Goal: Find specific page/section: Find specific page/section

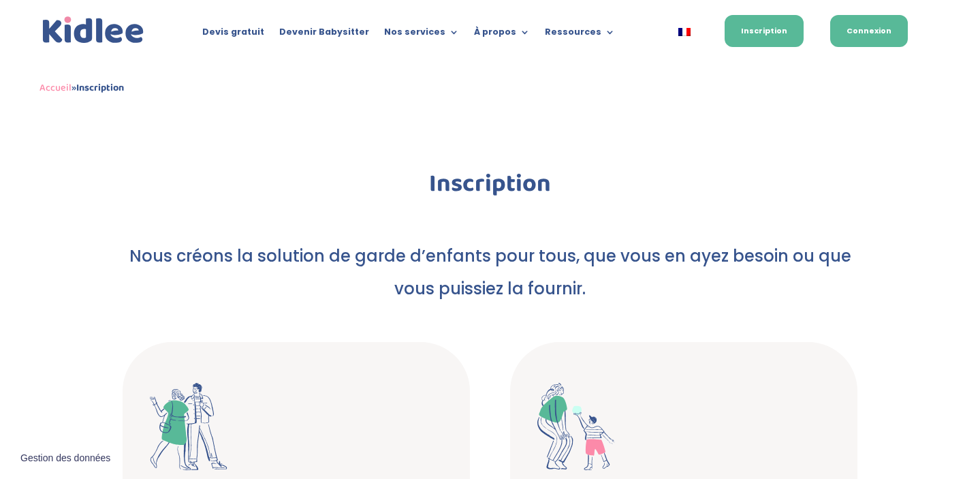
click at [883, 29] on link "Connexion" at bounding box center [869, 31] width 78 height 32
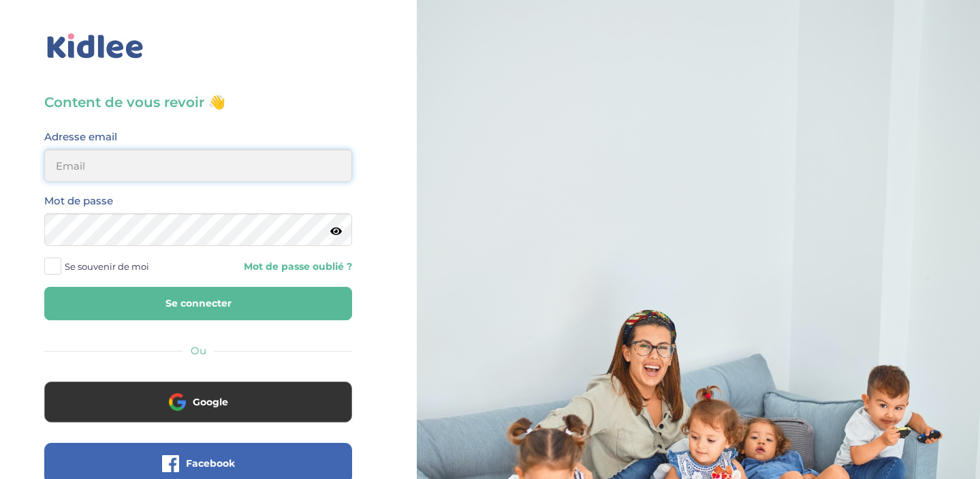
click at [166, 176] on input "email" at bounding box center [198, 165] width 308 height 33
type input "beenaparadin@gmail.com"
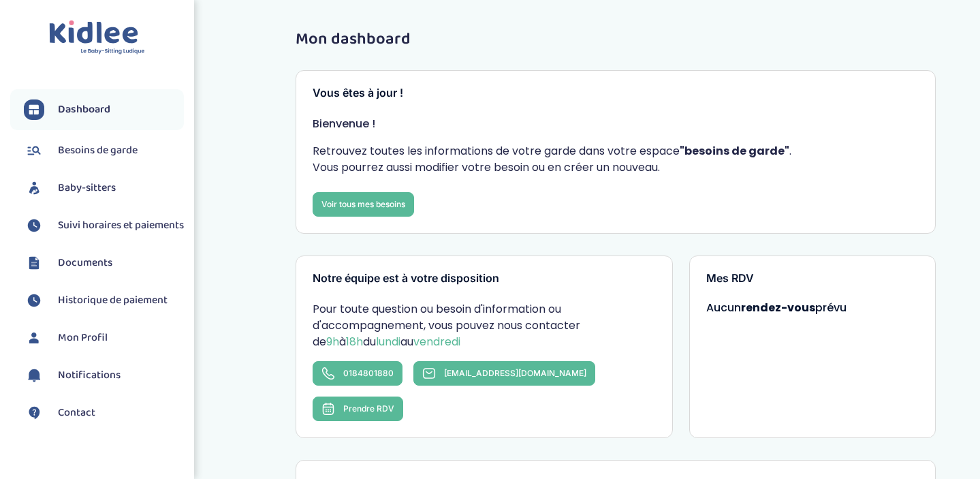
click at [93, 193] on span "Baby-sitters" at bounding box center [87, 188] width 58 height 16
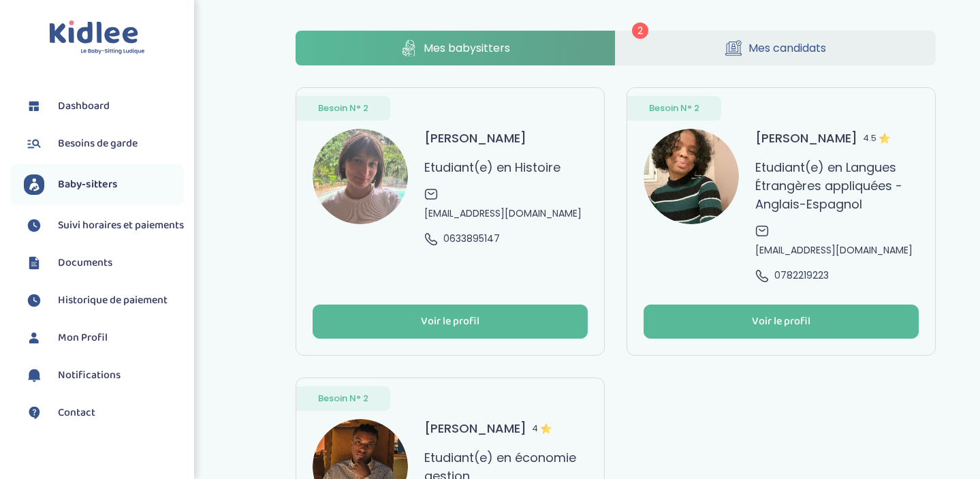
click at [784, 44] on span "Mes candidats" at bounding box center [787, 47] width 78 height 17
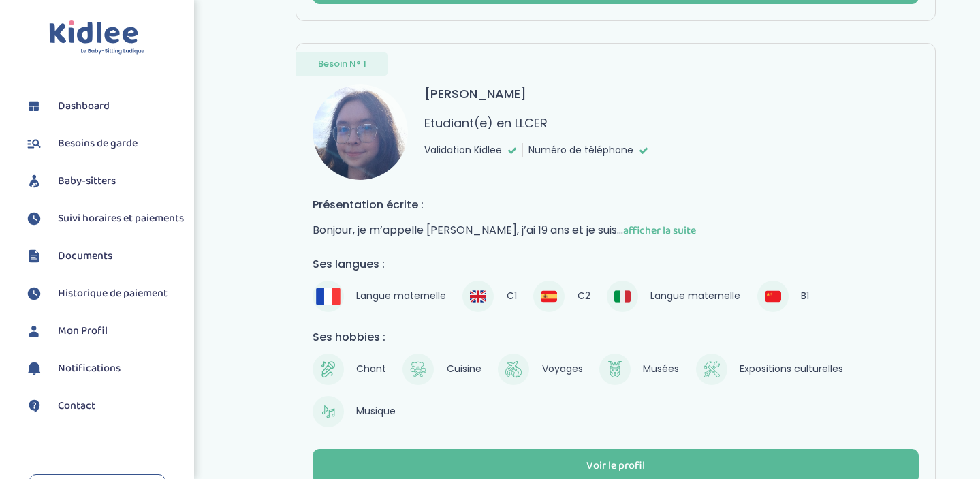
scroll to position [586, 0]
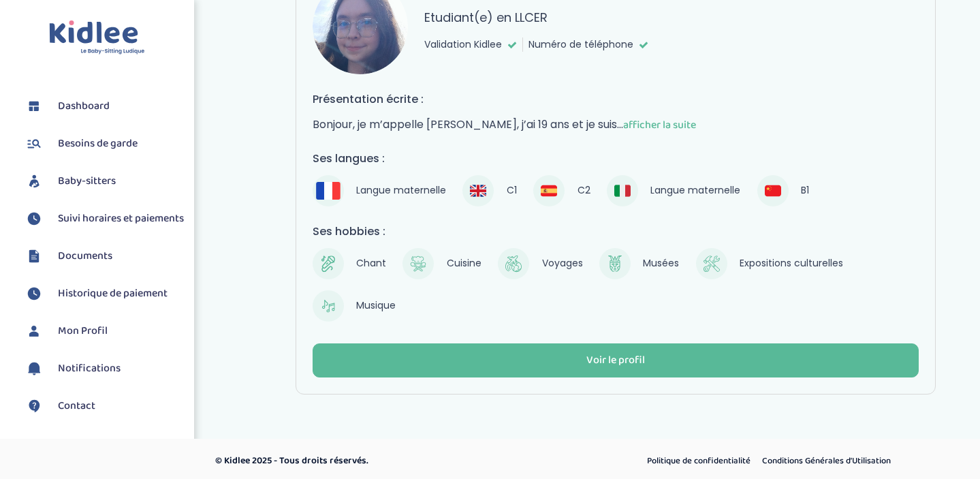
click at [634, 123] on span "afficher la suite" at bounding box center [659, 124] width 73 height 17
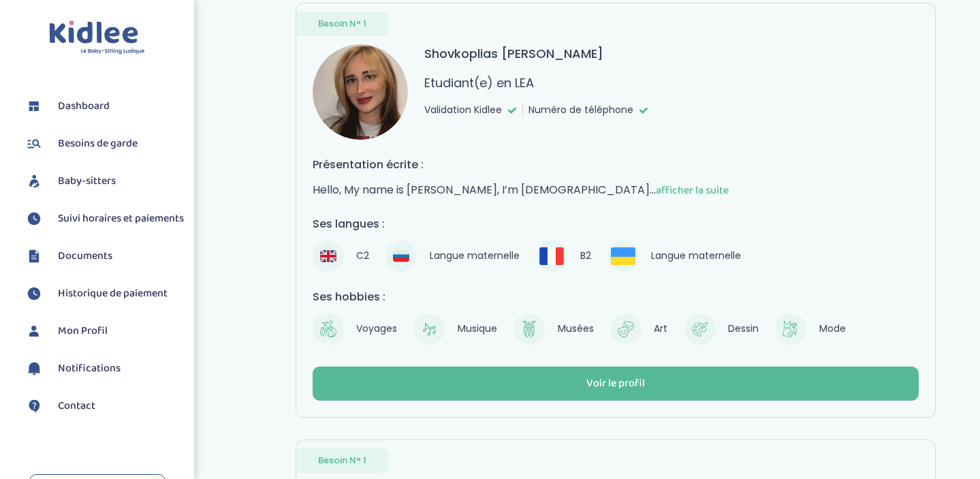
scroll to position [0, 0]
